Goal: Navigation & Orientation: Find specific page/section

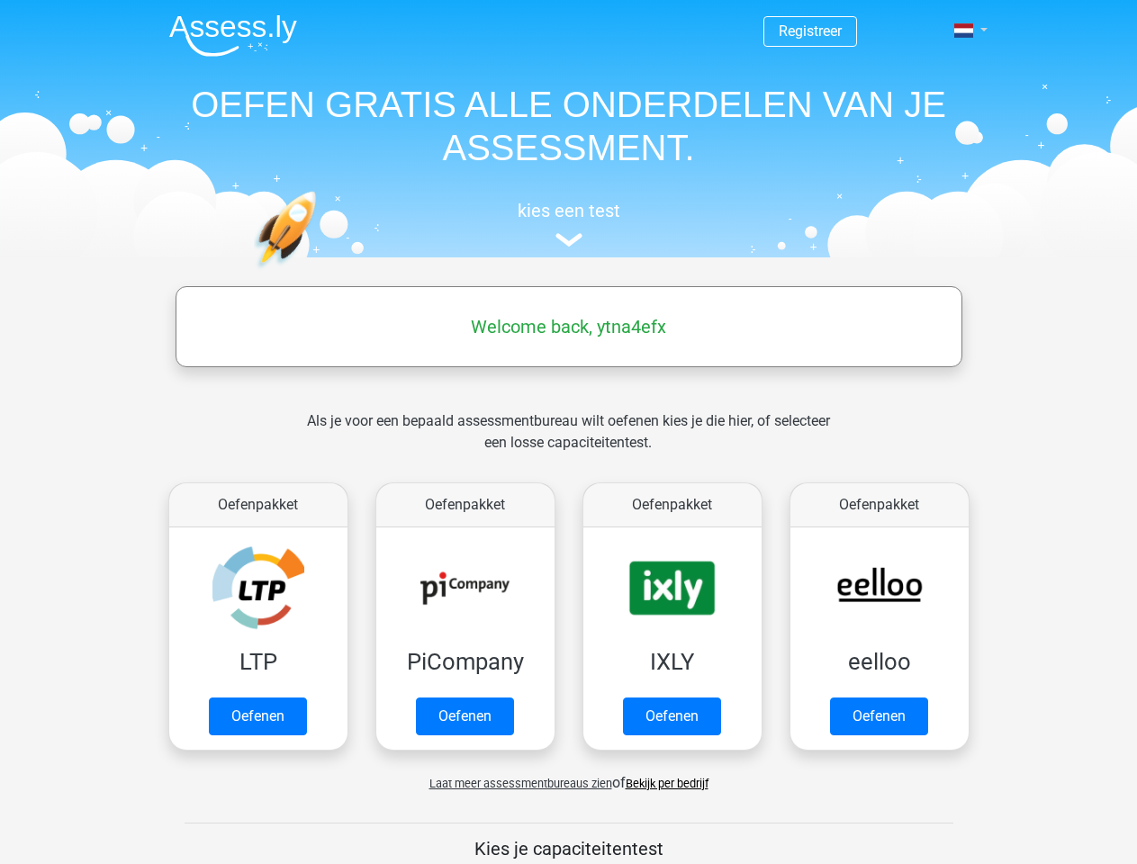
click at [965, 31] on span at bounding box center [964, 30] width 19 height 14
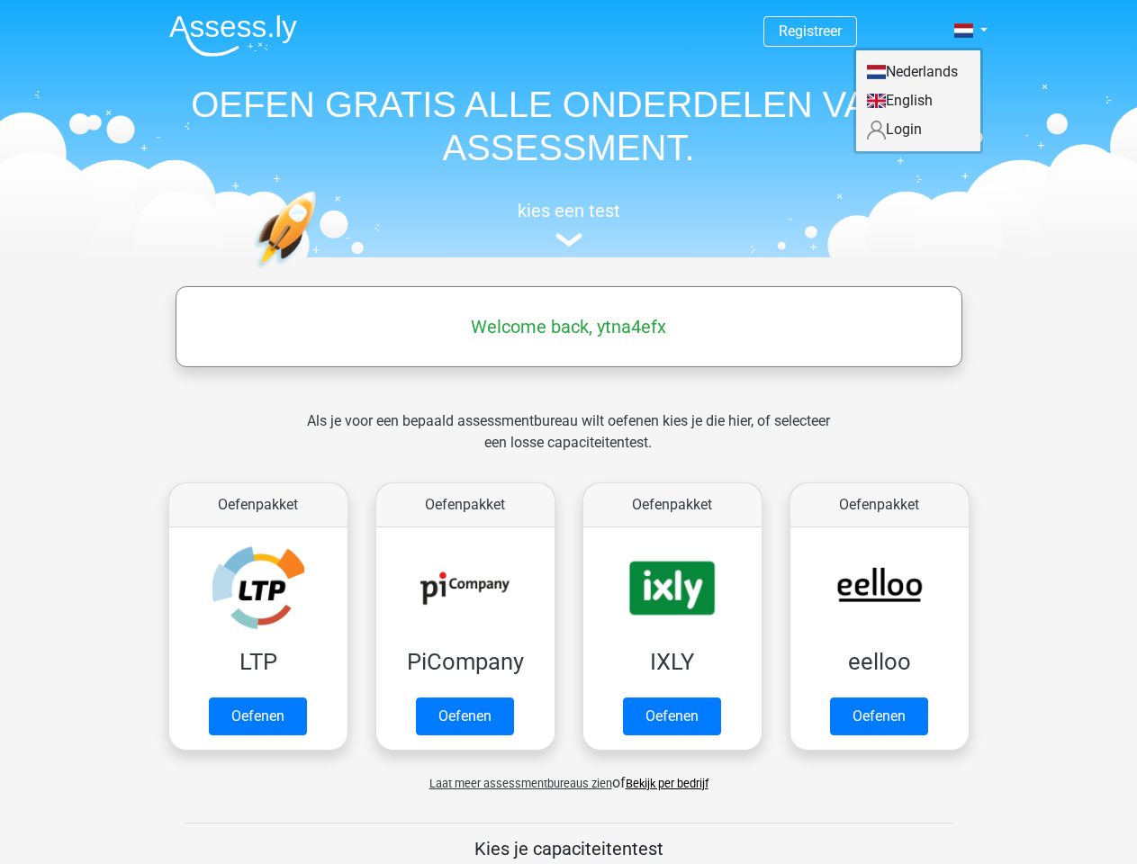
click at [516, 783] on span "Laat meer assessmentbureaus zien" at bounding box center [521, 784] width 183 height 14
